Goal: Find specific page/section: Find specific page/section

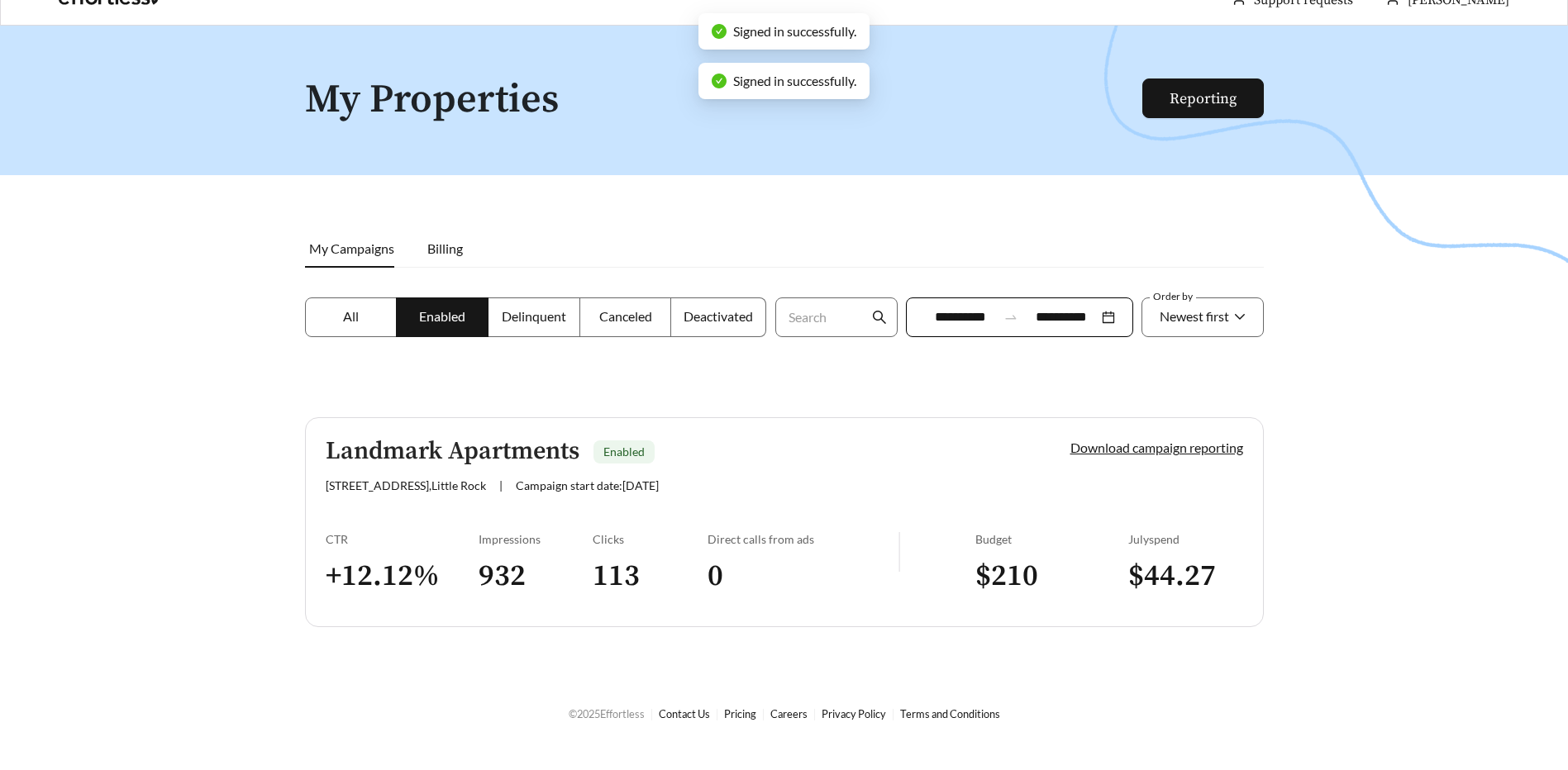
scroll to position [53, 0]
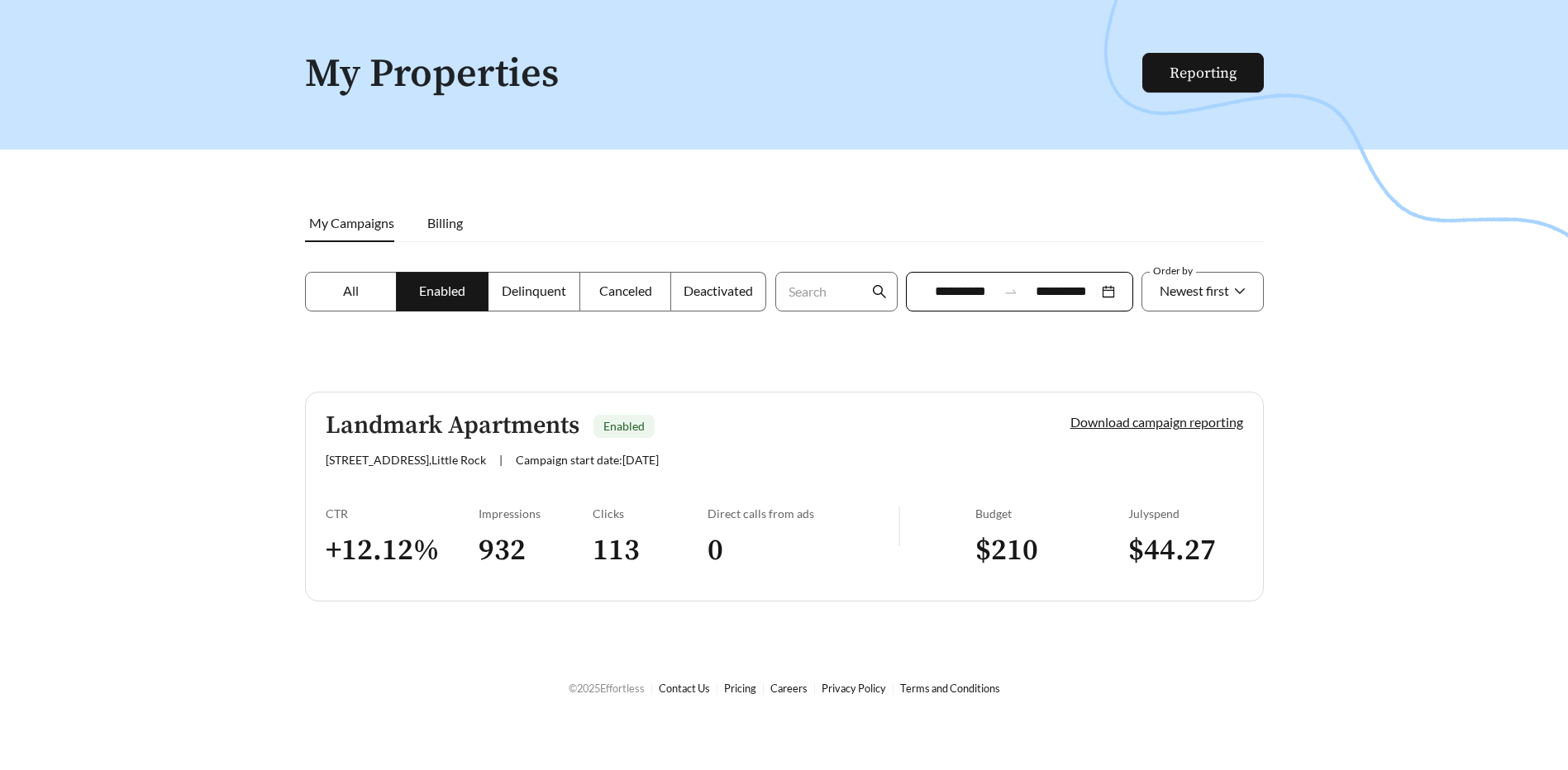
click at [423, 289] on span "Enabled" at bounding box center [441, 290] width 46 height 15
click at [963, 487] on link "Landmark Apartments Enabled [STREET_ADDRESS] | Campaign start date: [DATE] Down…" at bounding box center [784, 496] width 959 height 210
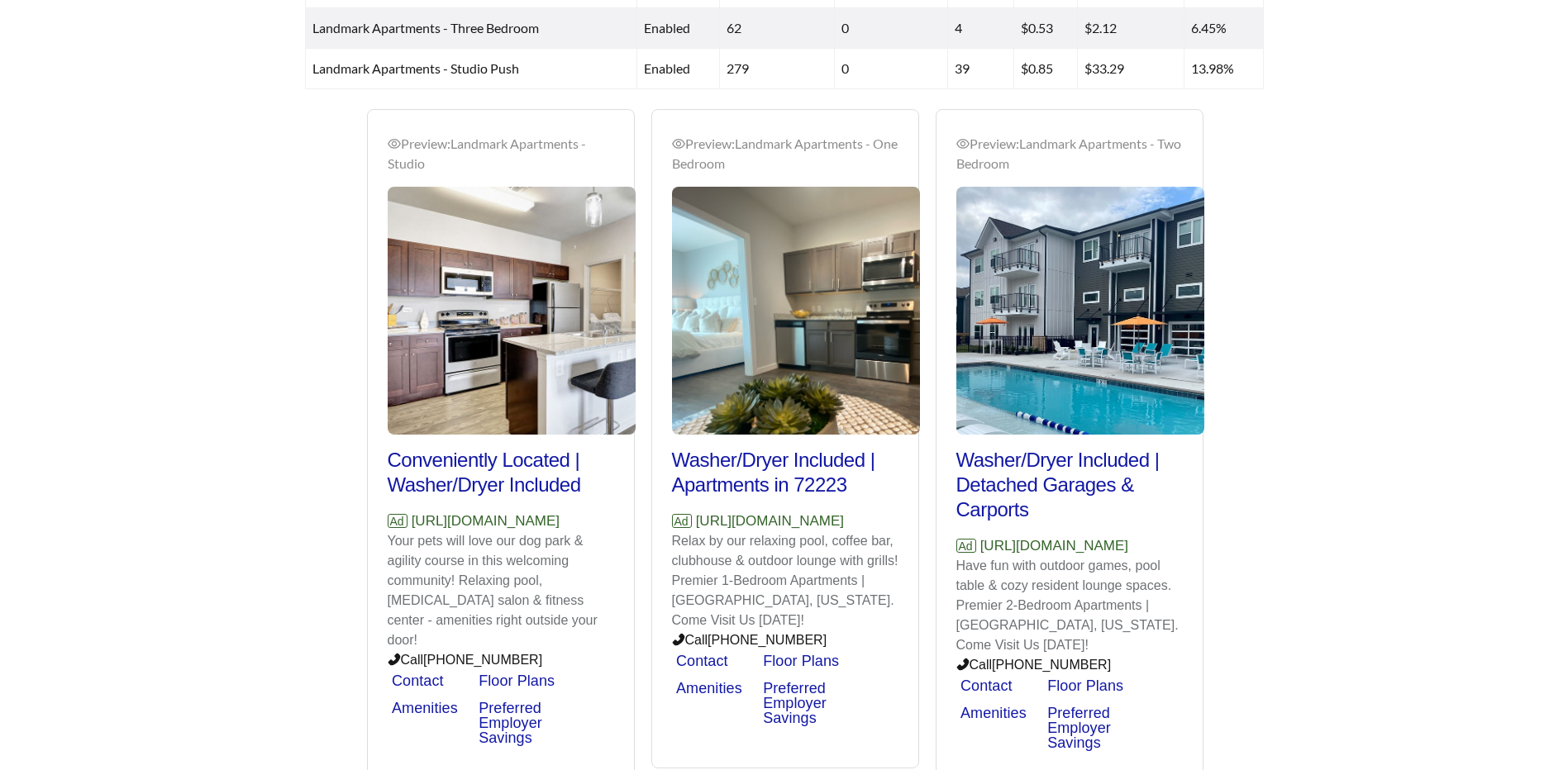
scroll to position [991, 0]
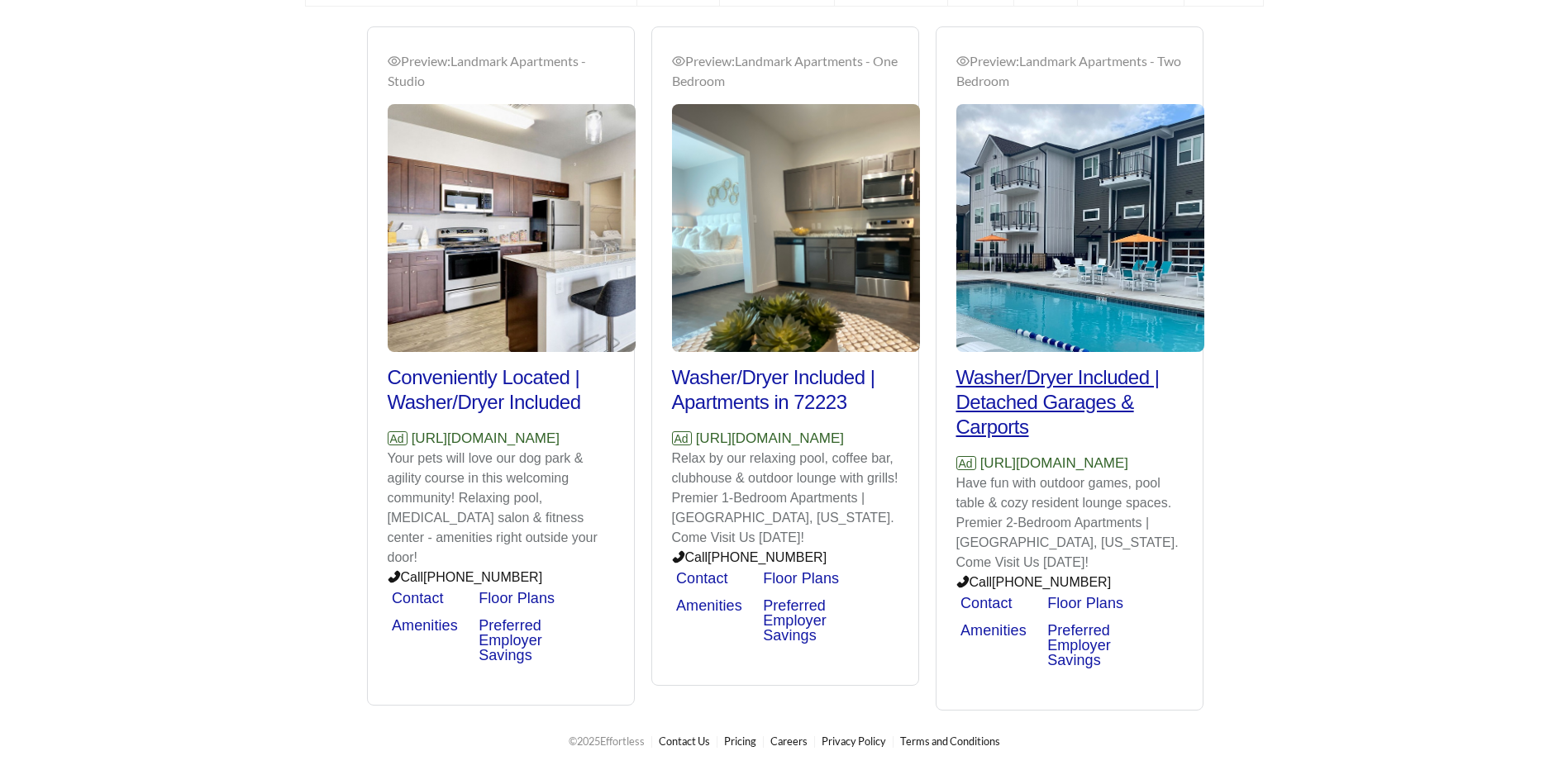
drag, startPoint x: 402, startPoint y: 285, endPoint x: 1121, endPoint y: 420, distance: 731.6
click at [1121, 420] on div "Preview: Landmark Apartments - Two Bedroom Washer/Dryer Included | Tour [DATE] …" at bounding box center [1354, 369] width 3696 height 686
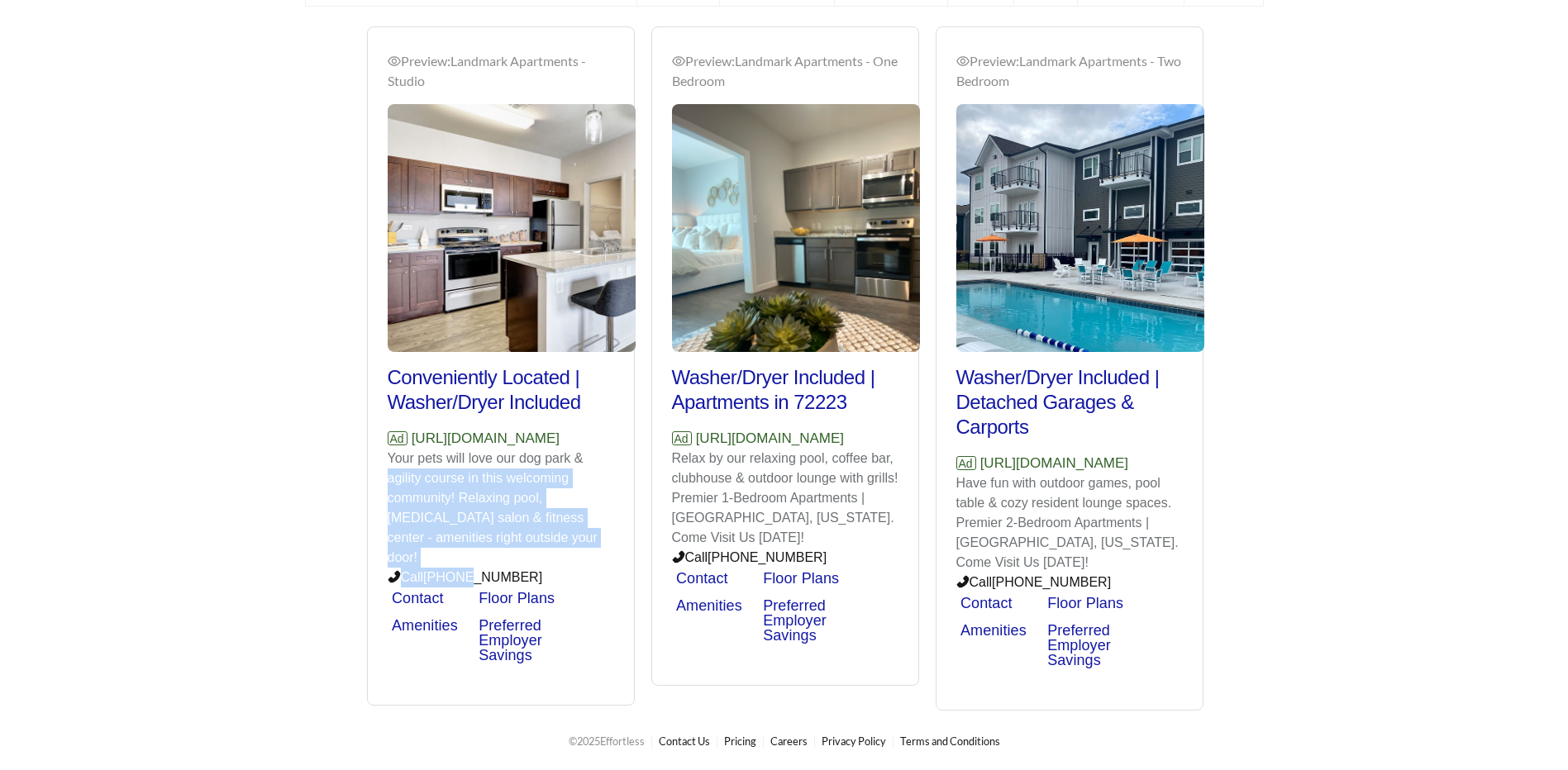
drag, startPoint x: 598, startPoint y: 461, endPoint x: 1330, endPoint y: 550, distance: 737.4
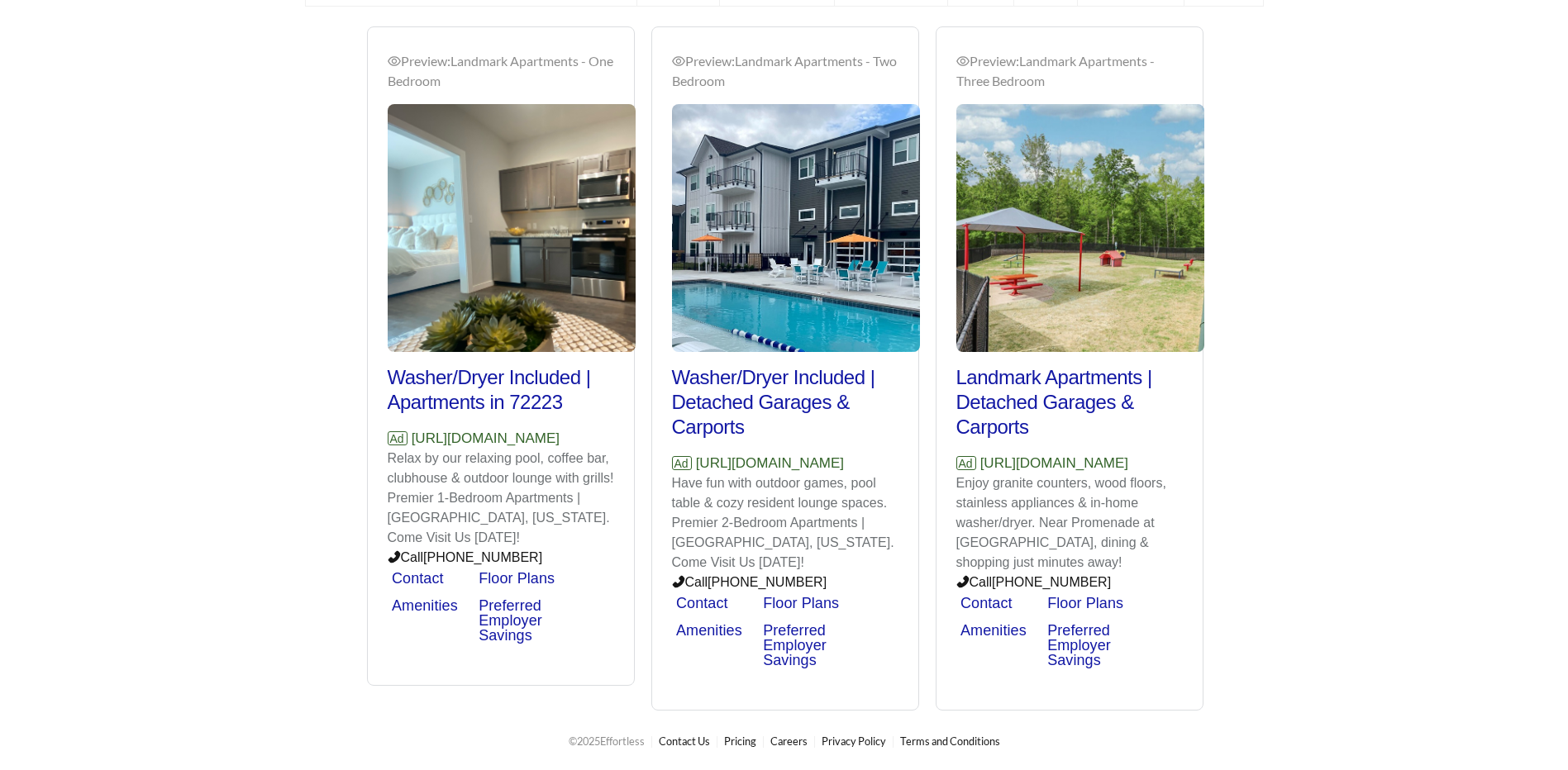
scroll to position [908, 0]
